Goal: Navigation & Orientation: Find specific page/section

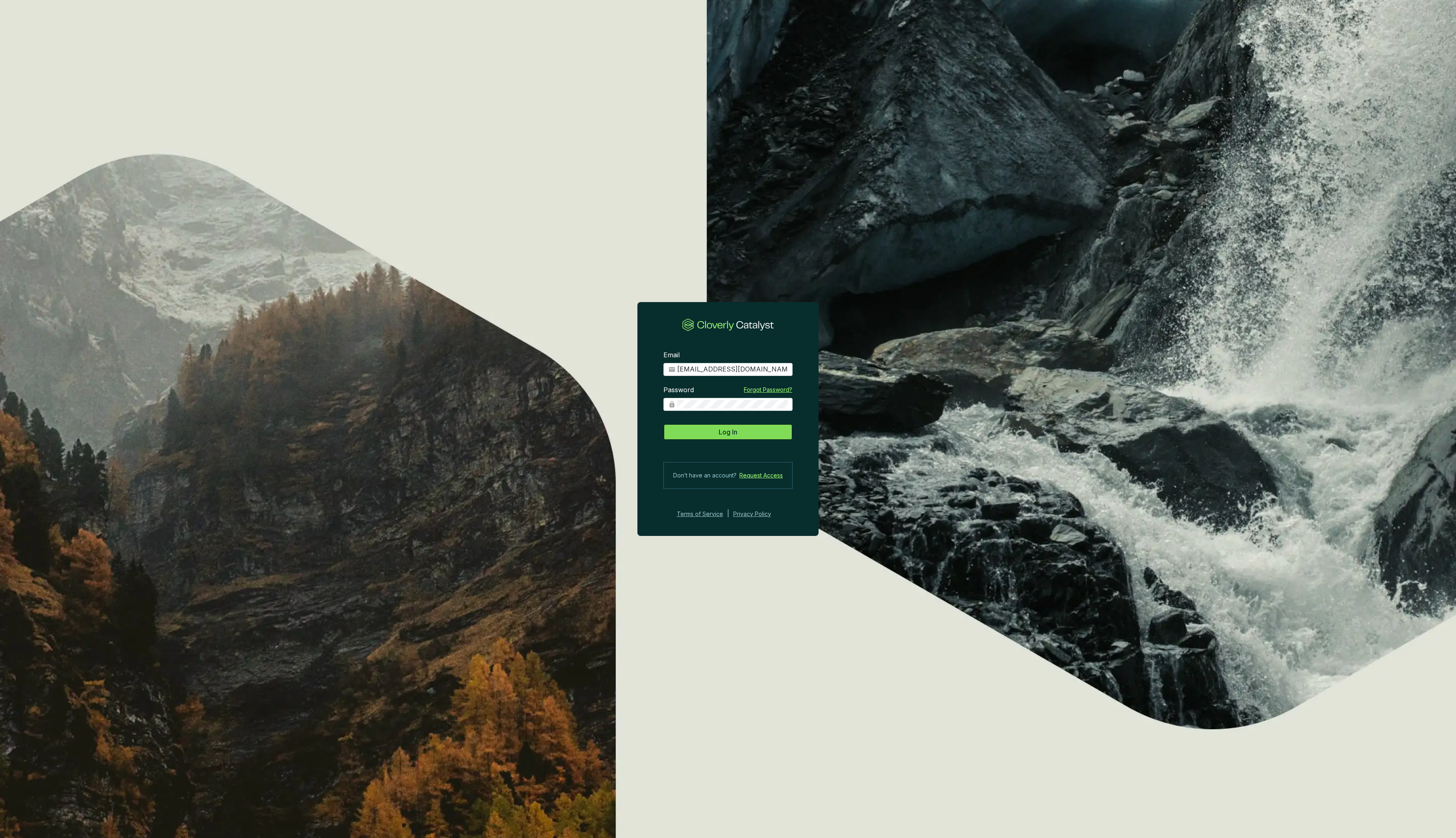
click at [726, 437] on button "Log In" at bounding box center [728, 433] width 129 height 16
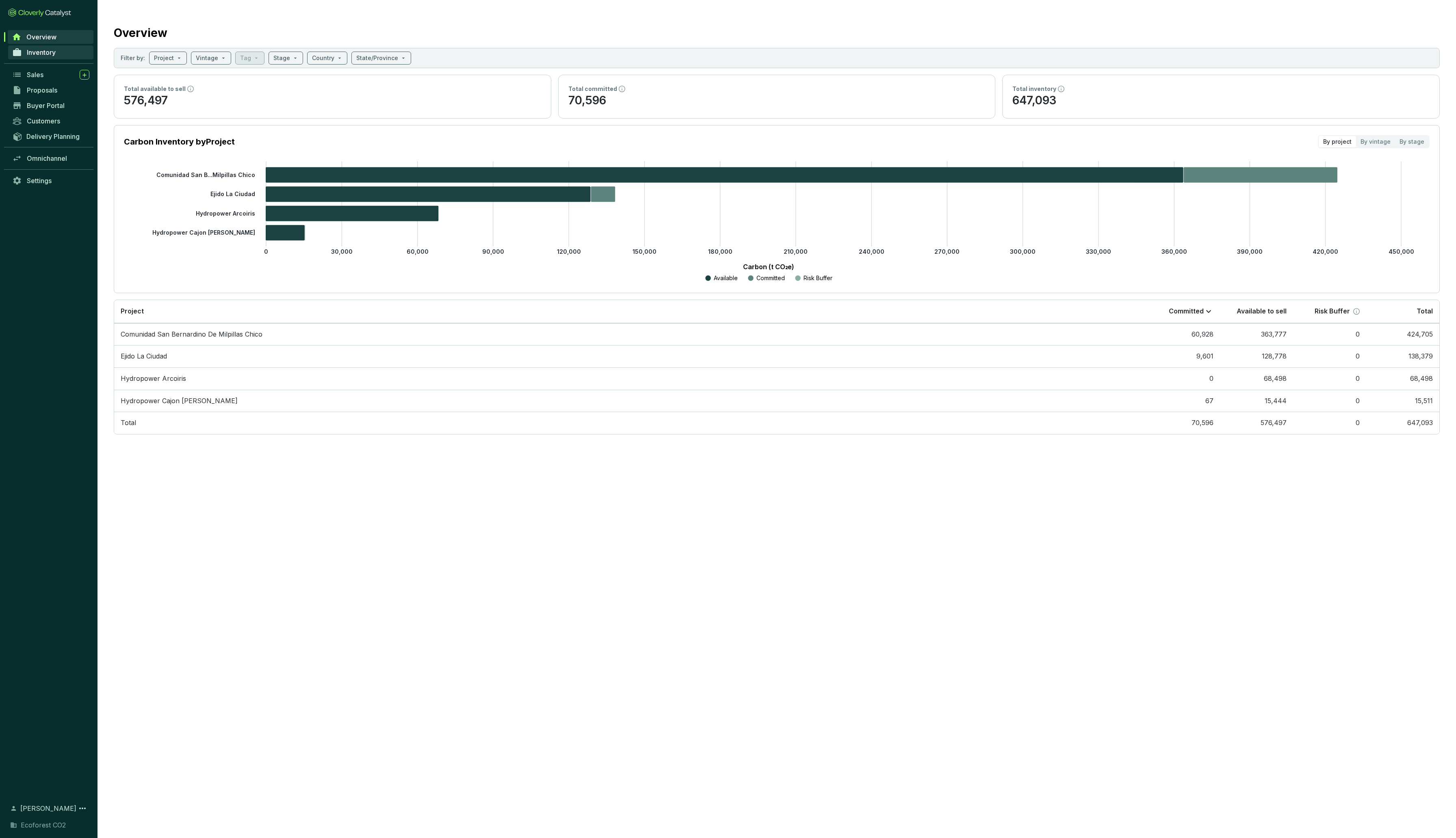
click at [51, 52] on span "Inventory" at bounding box center [41, 53] width 29 height 8
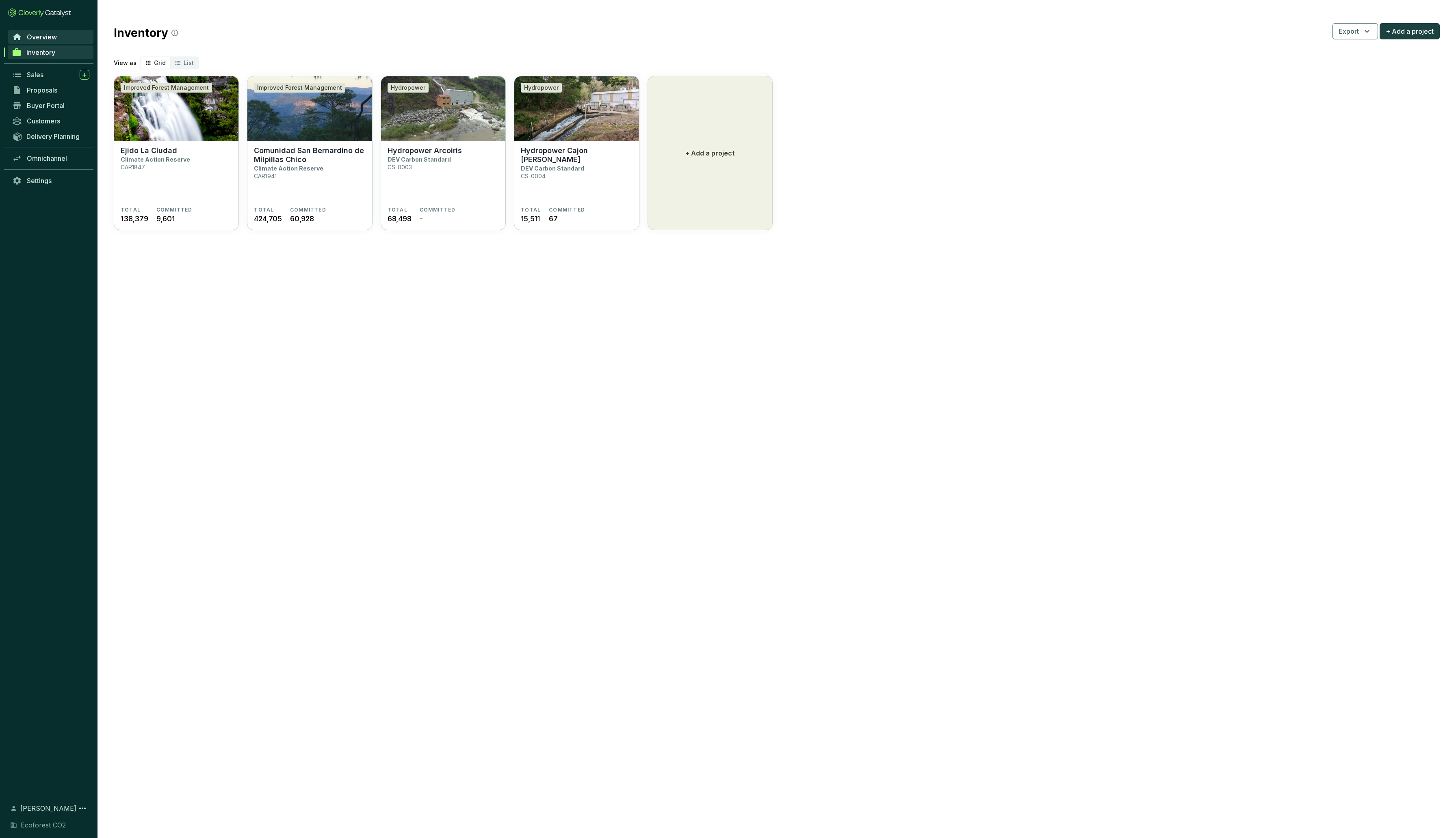
click at [47, 39] on span "Overview" at bounding box center [42, 37] width 30 height 8
